Goal: Information Seeking & Learning: Learn about a topic

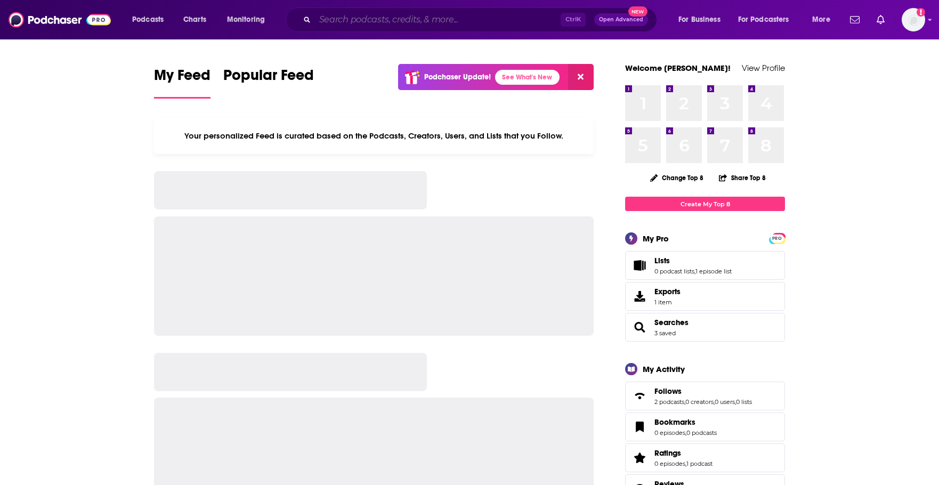
click at [397, 19] on input "Search podcasts, credits, & more..." at bounding box center [438, 19] width 246 height 17
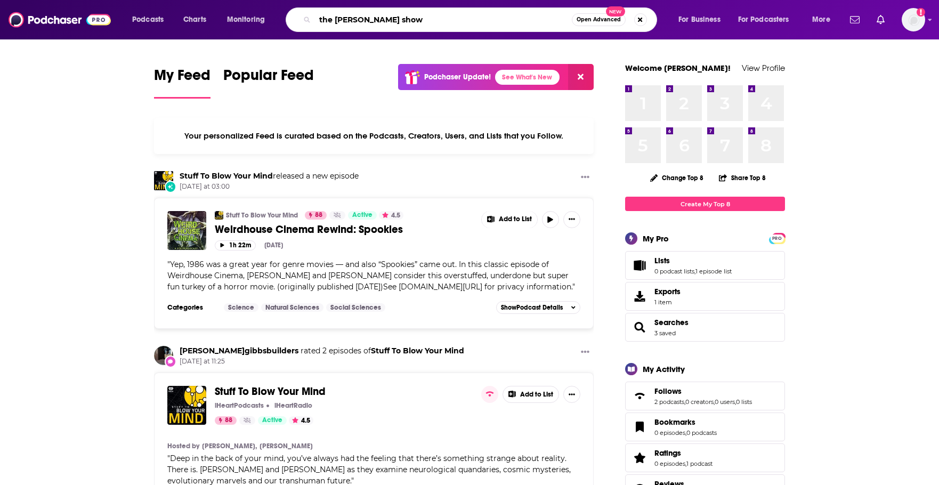
type input "the [PERSON_NAME] show"
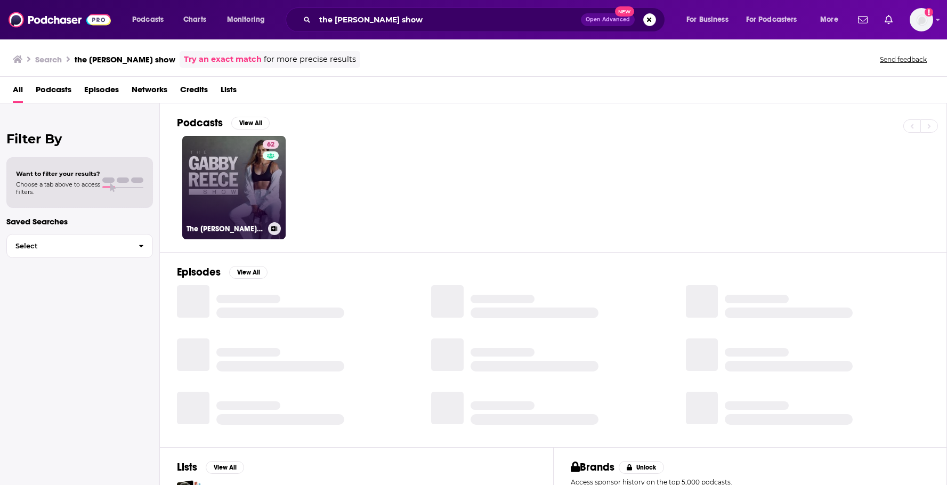
click at [262, 189] on link "62 The [PERSON_NAME] Show" at bounding box center [233, 187] width 103 height 103
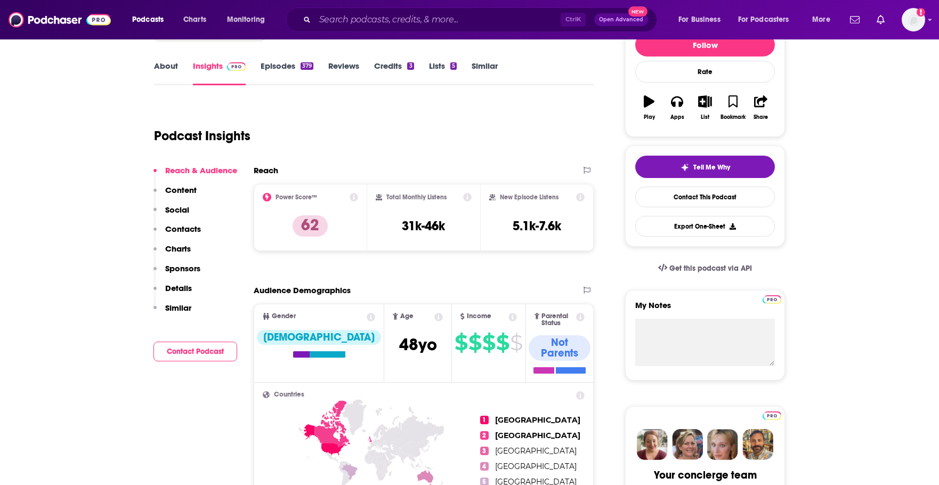
scroll to position [107, 0]
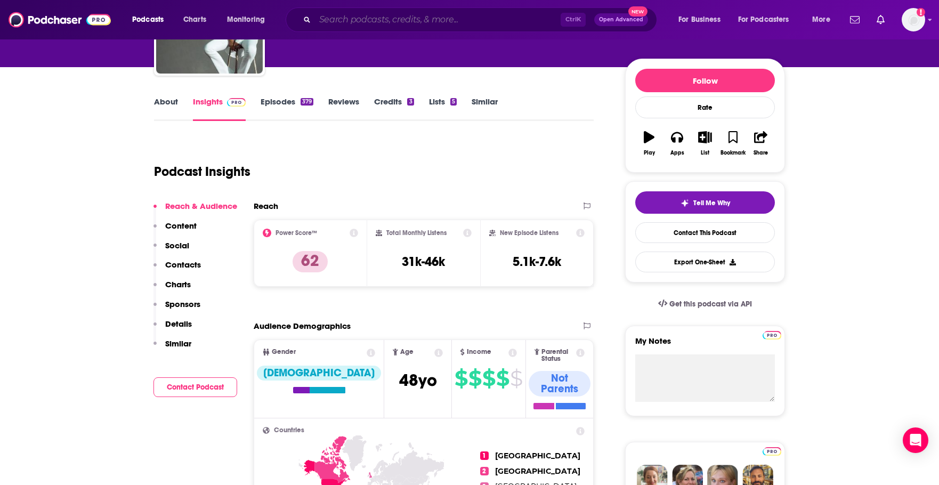
click at [367, 21] on input "Search podcasts, credits, & more..." at bounding box center [438, 19] width 246 height 17
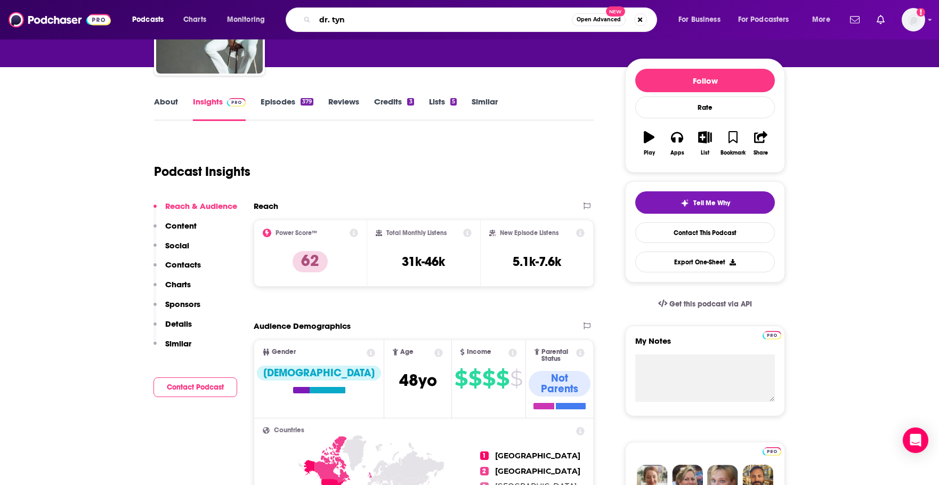
type input "[PERSON_NAME][GEOGRAPHIC_DATA]"
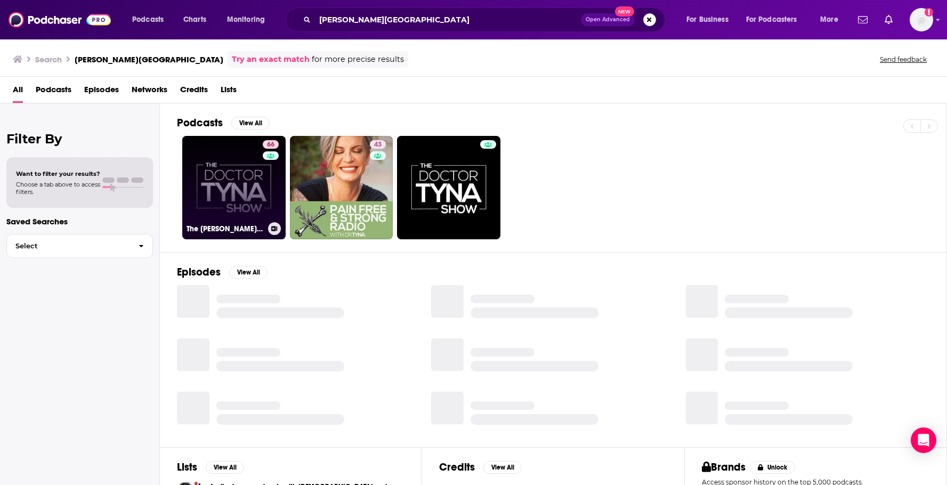
click at [250, 183] on link "66 The [PERSON_NAME] Show" at bounding box center [233, 187] width 103 height 103
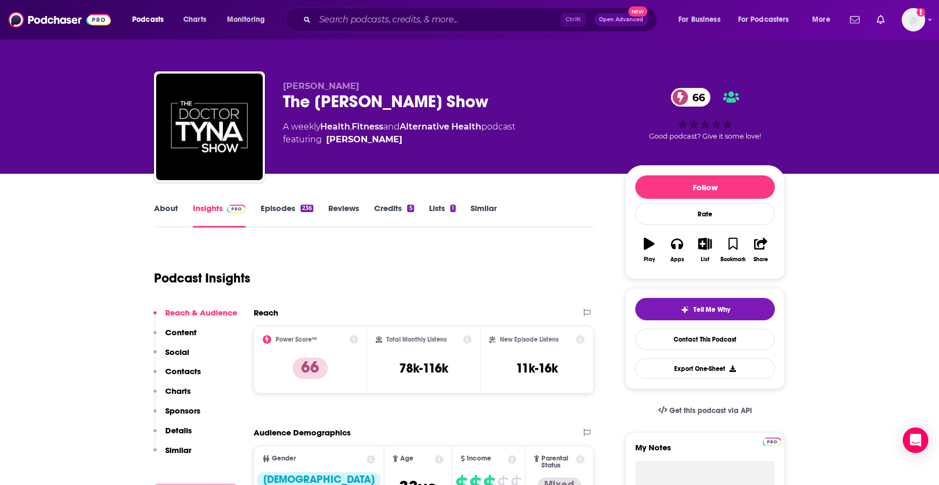
scroll to position [36, 0]
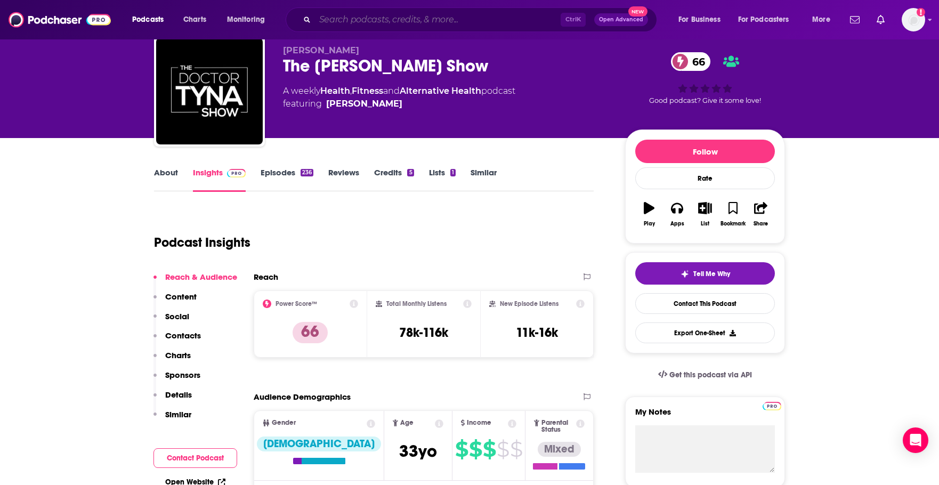
click at [397, 20] on input "Search podcasts, credits, & more..." at bounding box center [438, 19] width 246 height 17
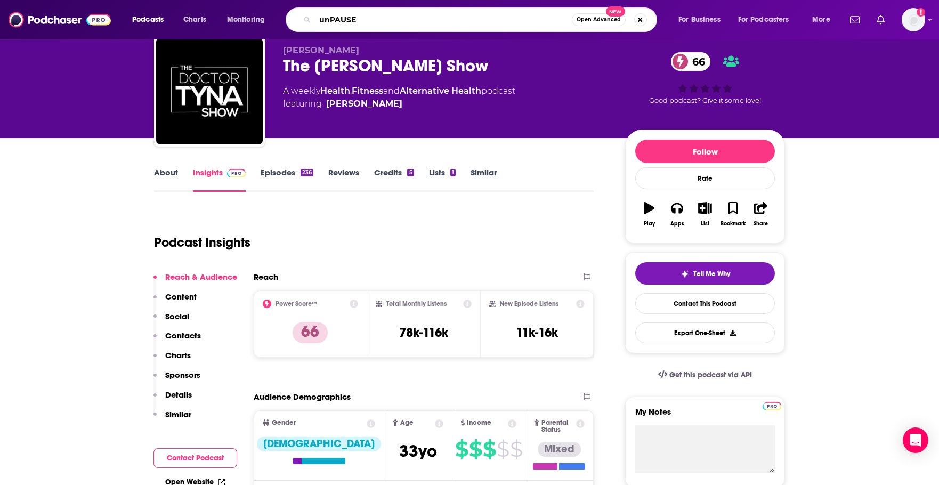
type input "unPAUSED"
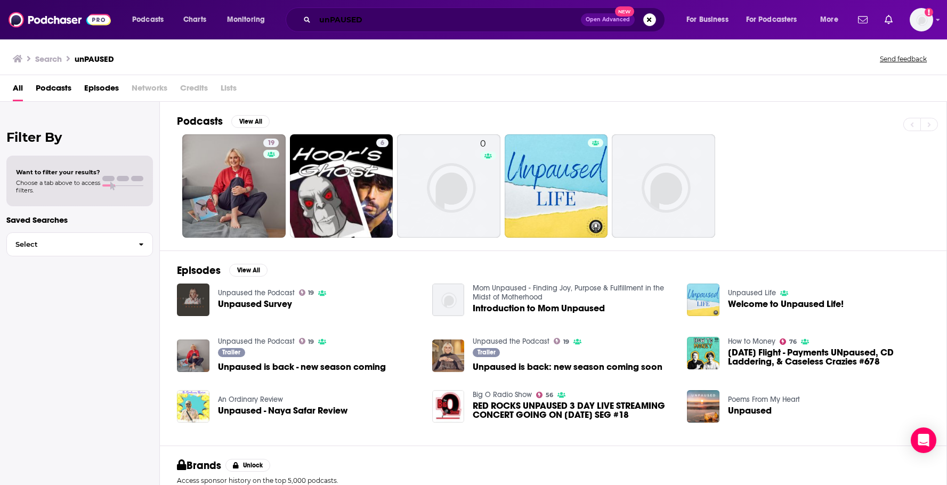
click at [357, 22] on input "unPAUSED" at bounding box center [448, 19] width 266 height 17
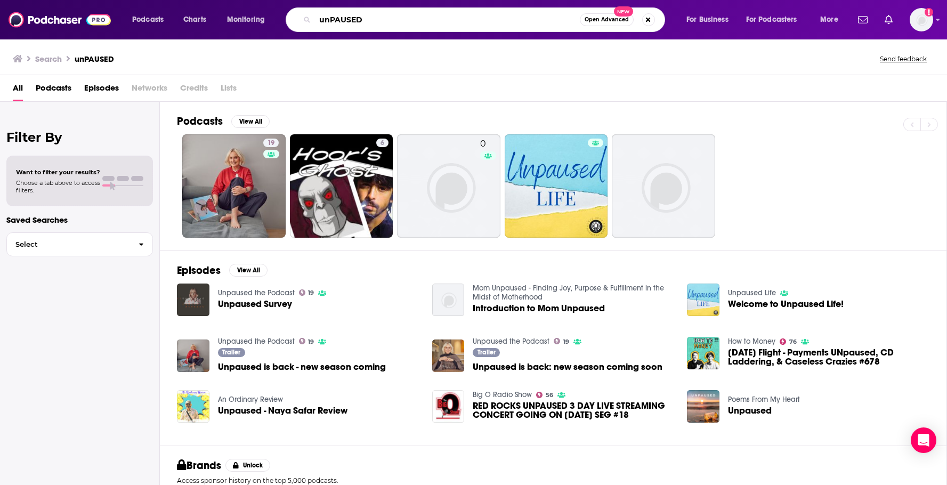
click at [357, 22] on input "unPAUSED" at bounding box center [447, 19] width 265 height 17
type input "[PERSON_NAME]"
